Goal: Contribute content

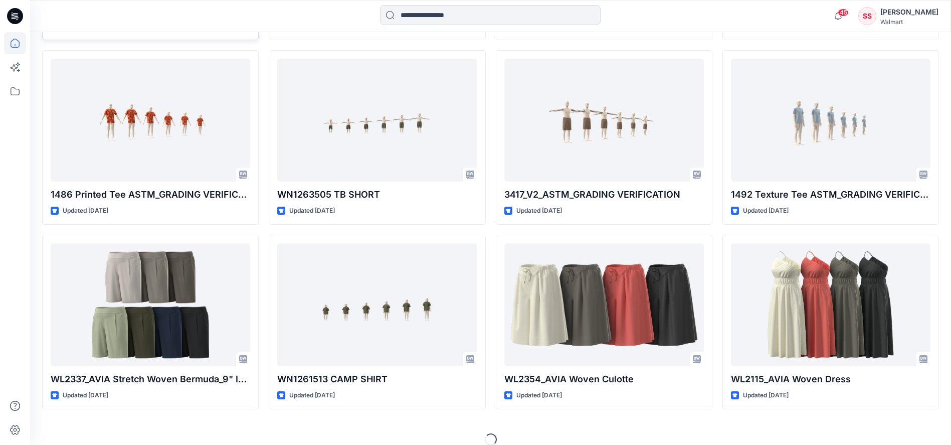
scroll to position [1046, 0]
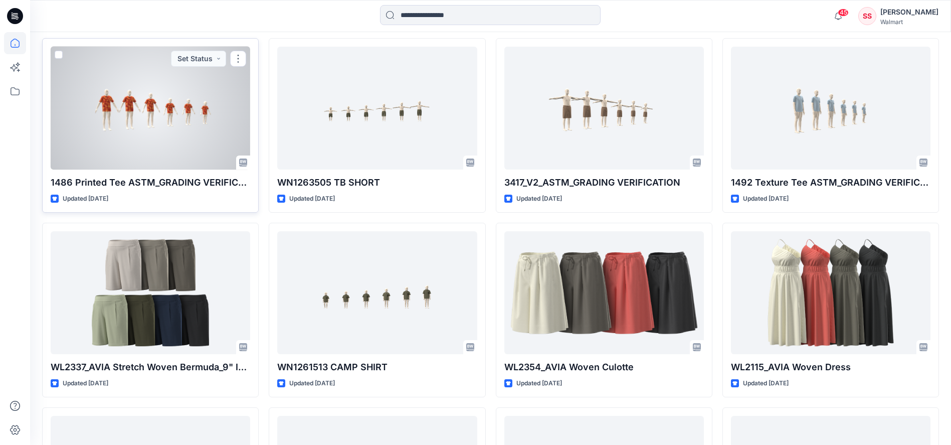
click at [171, 106] on div at bounding box center [151, 108] width 200 height 123
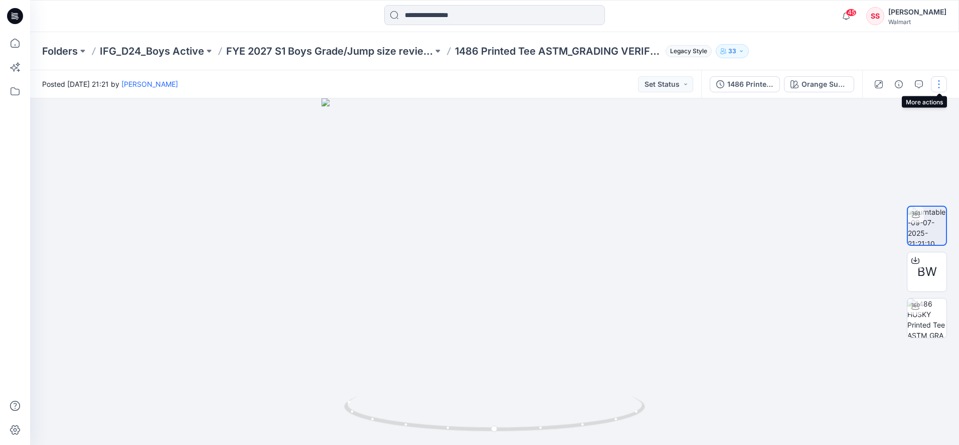
click at [941, 87] on button "button" at bounding box center [939, 84] width 16 height 16
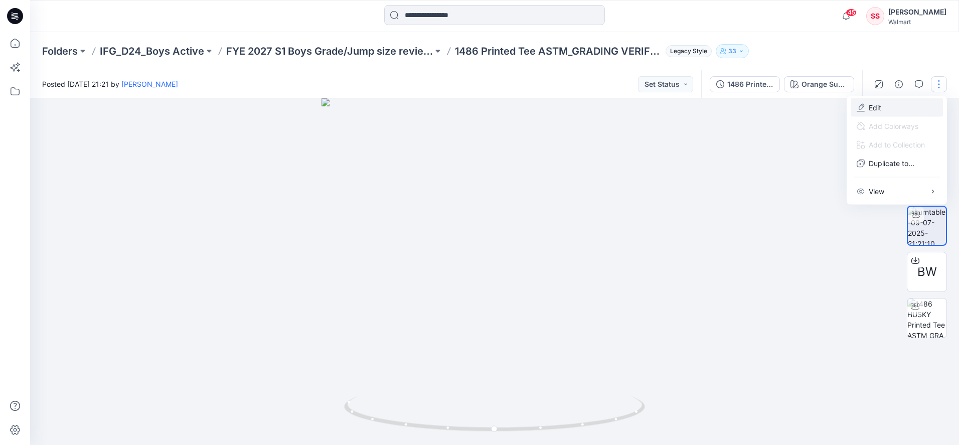
click at [881, 107] on p "Edit" at bounding box center [875, 107] width 13 height 11
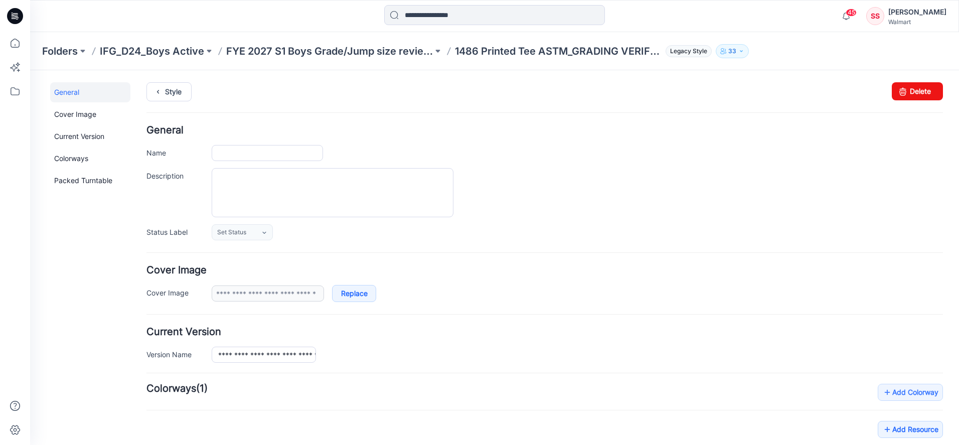
type input "**********"
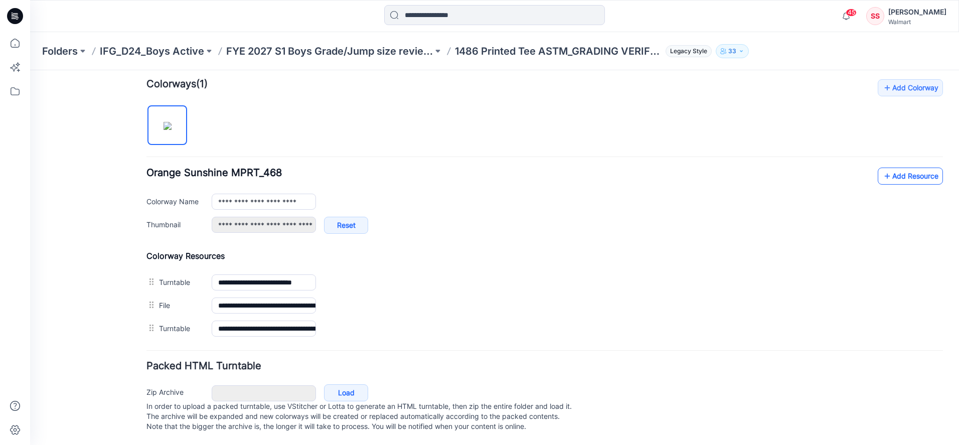
click at [886, 167] on link "Add Resource" at bounding box center [910, 175] width 65 height 17
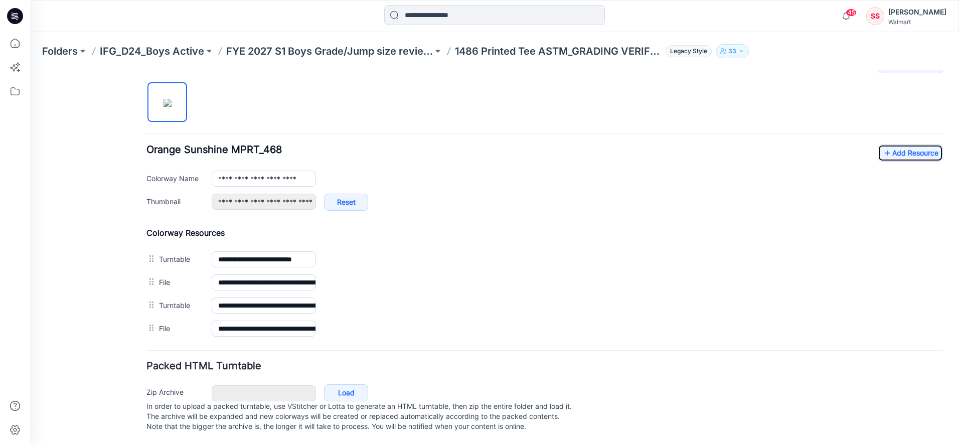
scroll to position [0, 0]
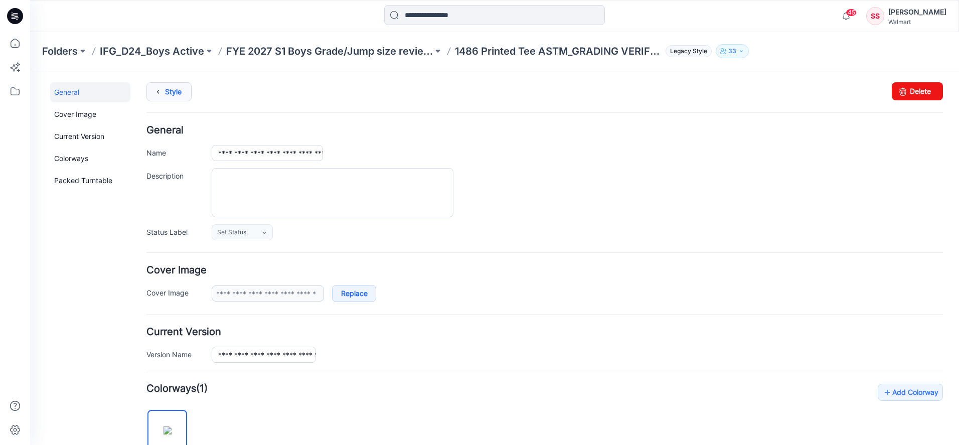
click at [158, 88] on icon at bounding box center [158, 92] width 14 height 18
